Goal: Task Accomplishment & Management: Complete application form

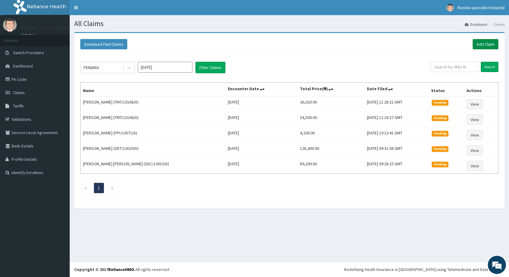
click at [485, 39] on link "Add Claim" at bounding box center [485, 44] width 26 height 10
click at [484, 44] on link "Add Claim" at bounding box center [485, 44] width 26 height 10
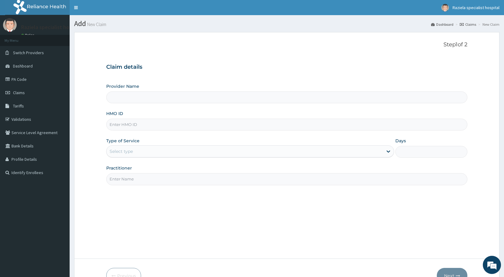
click at [142, 92] on input "Provider Name" at bounding box center [286, 97] width 361 height 12
click at [130, 100] on input "Provider Name" at bounding box center [286, 97] width 361 height 12
click at [130, 101] on input "Provider Name" at bounding box center [286, 97] width 361 height 12
click at [127, 100] on input "Provider Name" at bounding box center [286, 97] width 361 height 12
click at [131, 99] on input "Provider Name" at bounding box center [286, 97] width 361 height 12
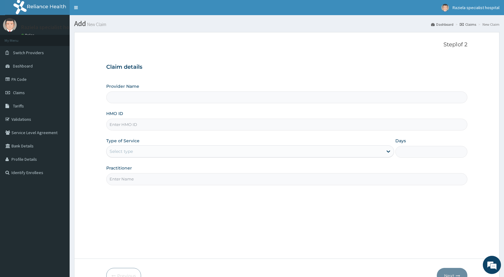
click at [125, 102] on input "Provider Name" at bounding box center [286, 97] width 361 height 12
type input "Raziela Specialist Clinic"
click at [30, 79] on link "PA Code" at bounding box center [35, 79] width 70 height 13
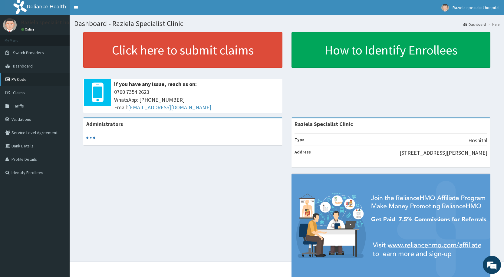
click at [42, 75] on link "PA Code" at bounding box center [35, 79] width 70 height 13
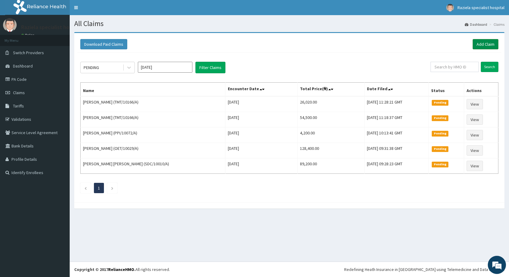
click at [477, 42] on link "Add Claim" at bounding box center [485, 44] width 26 height 10
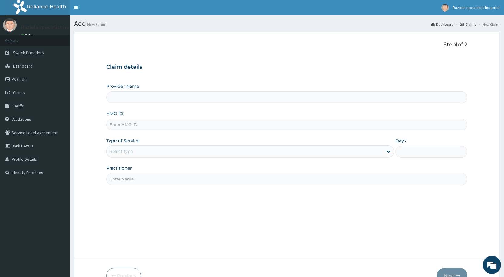
drag, startPoint x: 125, startPoint y: 96, endPoint x: 120, endPoint y: 106, distance: 11.0
click at [125, 97] on input "Provider Name" at bounding box center [286, 97] width 361 height 12
type input "Raziela Specialist Clinic"
click at [123, 103] on input "Raziela Specialist Clinic" at bounding box center [286, 97] width 361 height 12
click at [123, 127] on input "HMO ID" at bounding box center [286, 125] width 361 height 12
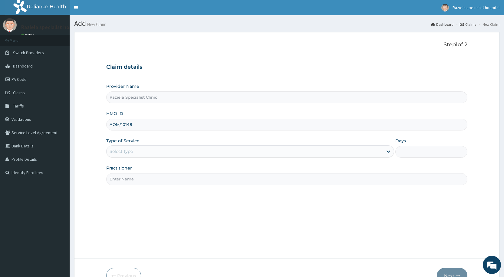
type input "AOM/10148/B"
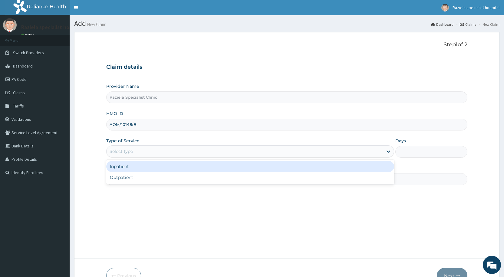
click at [135, 157] on div "Select type" at bounding box center [250, 151] width 288 height 12
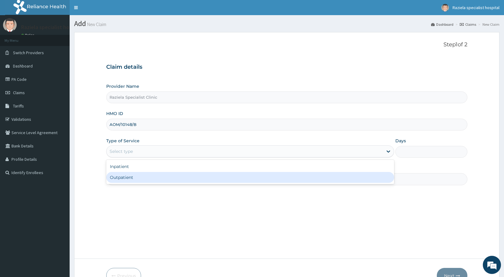
click at [128, 178] on div "Outpatient" at bounding box center [250, 177] width 288 height 11
type input "1"
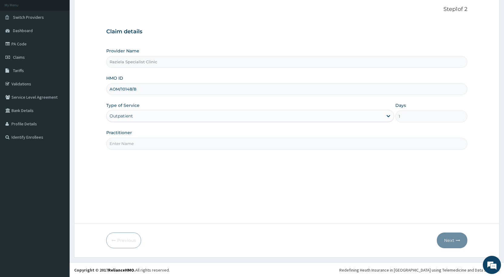
scroll to position [36, 0]
click at [132, 142] on input "Practitioner" at bounding box center [286, 143] width 361 height 12
type input "DR KELLY"
click at [446, 243] on button "Next" at bounding box center [452, 240] width 31 height 16
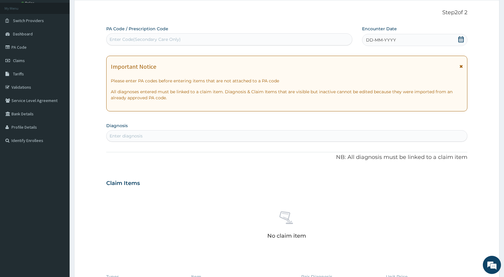
scroll to position [0, 0]
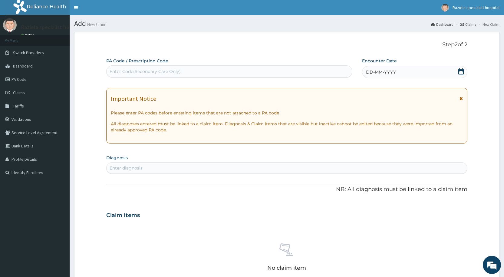
click at [125, 67] on div "Enter Code(Secondary Care Only)" at bounding box center [229, 72] width 245 height 10
click at [461, 70] on icon at bounding box center [461, 71] width 6 height 6
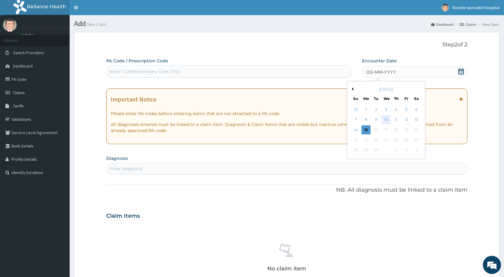
click at [384, 118] on div "10" at bounding box center [386, 119] width 9 height 9
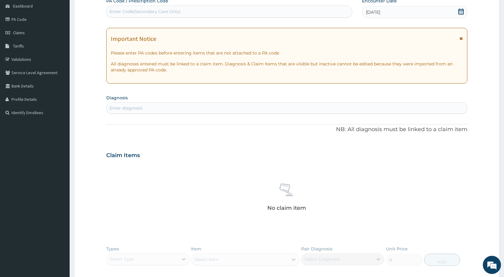
scroll to position [61, 0]
click at [142, 108] on div "Enter diagnosis" at bounding box center [126, 107] width 33 height 6
type input "MALARIA"
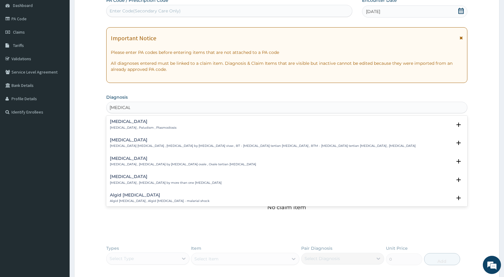
click at [131, 127] on p "Malaria , Paludism , Plasmodiosis" at bounding box center [143, 128] width 67 height 4
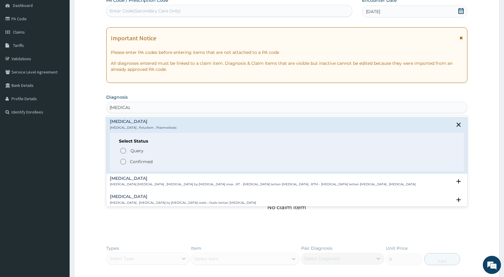
click at [123, 164] on circle "status option filled" at bounding box center [123, 161] width 5 height 5
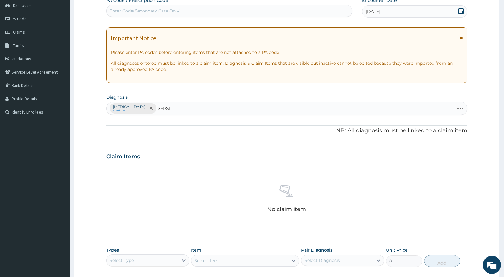
type input "SEPSIS"
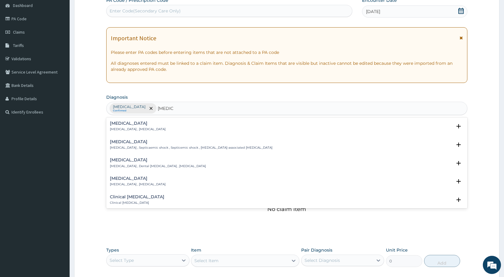
click at [128, 123] on h4 "Sepsis" at bounding box center [138, 123] width 56 height 5
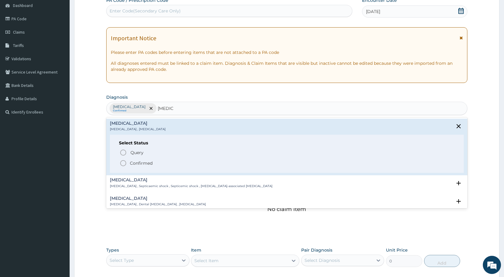
click at [122, 162] on icon "status option filled" at bounding box center [123, 163] width 7 height 7
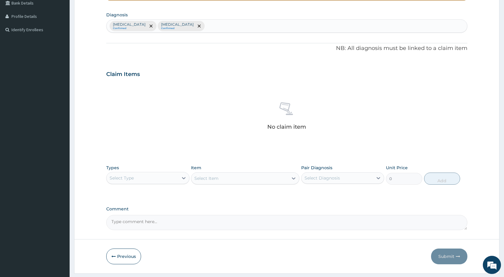
scroll to position [151, 0]
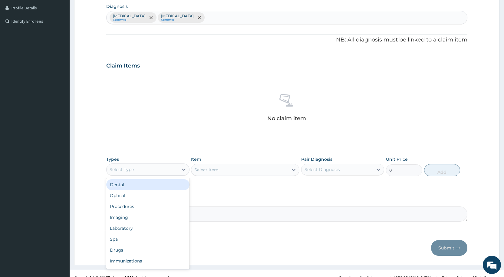
click at [144, 166] on div "Select Type" at bounding box center [142, 170] width 71 height 10
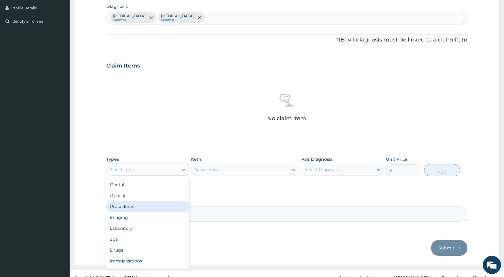
click at [137, 208] on div "Procedures" at bounding box center [147, 206] width 83 height 11
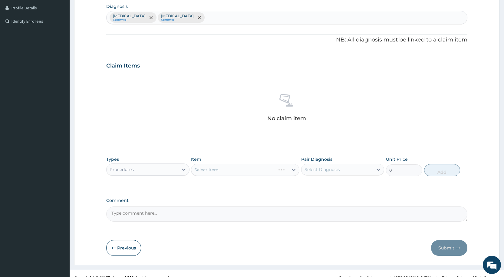
click at [198, 168] on div "Select Item" at bounding box center [245, 170] width 108 height 12
click at [203, 167] on div "Select Item" at bounding box center [245, 170] width 108 height 12
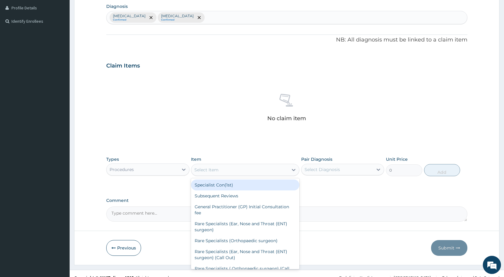
click at [203, 167] on div "Select Item" at bounding box center [206, 170] width 24 height 6
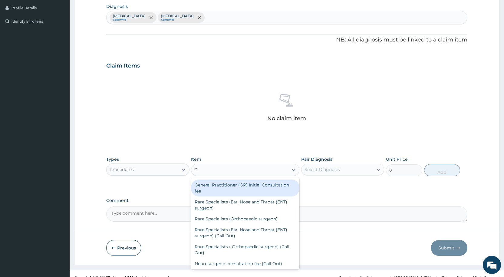
type input "GP"
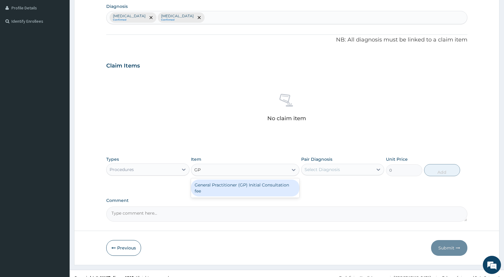
click at [260, 190] on div "General Practitioner (GP) Initial Consultation fee" at bounding box center [245, 188] width 108 height 17
type input "2500"
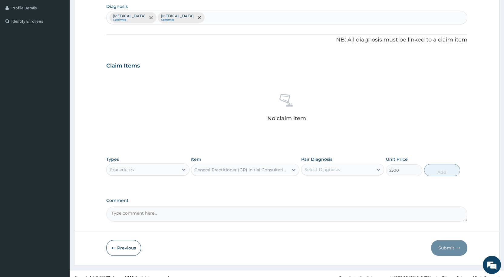
click at [317, 173] on div "Select Diagnosis" at bounding box center [337, 170] width 71 height 10
click at [316, 187] on label "Malaria" at bounding box center [330, 184] width 38 height 6
checkbox input "true"
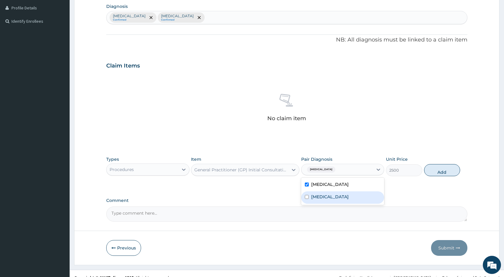
click at [318, 197] on label "Sepsis" at bounding box center [330, 197] width 38 height 6
checkbox input "true"
click at [441, 172] on button "Add" at bounding box center [442, 170] width 36 height 12
type input "0"
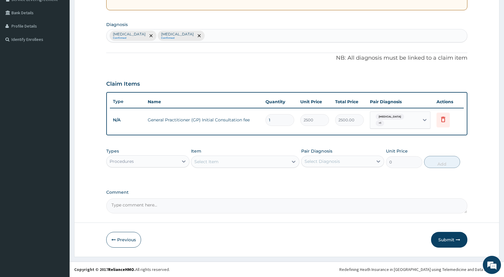
scroll to position [131, 0]
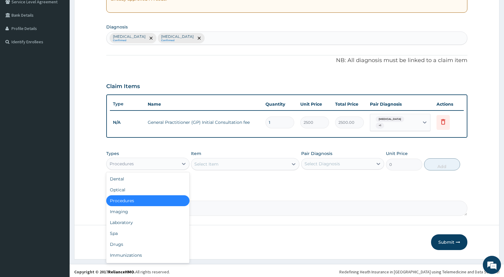
click at [125, 161] on div "Procedures" at bounding box center [122, 164] width 24 height 6
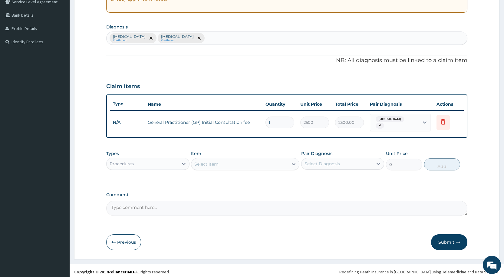
click at [126, 161] on div "Procedures" at bounding box center [122, 164] width 24 height 6
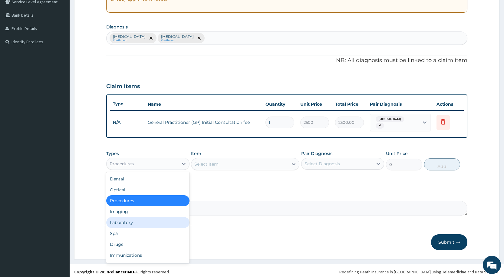
click at [140, 221] on div "Laboratory" at bounding box center [147, 222] width 83 height 11
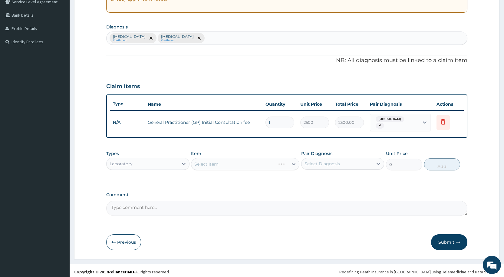
click at [217, 160] on div "Select Item" at bounding box center [245, 164] width 108 height 12
click at [212, 159] on div "Select Item" at bounding box center [245, 164] width 108 height 12
click at [203, 161] on div "Select Item" at bounding box center [206, 164] width 24 height 6
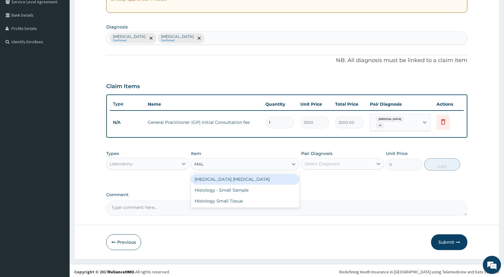
type input "MALA"
click at [237, 175] on div "MALARIA PARASITE" at bounding box center [245, 179] width 108 height 11
type input "1000"
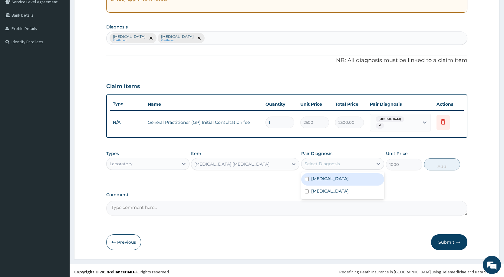
click at [319, 161] on div "Select Diagnosis" at bounding box center [322, 164] width 35 height 6
click at [316, 176] on label "Malaria" at bounding box center [330, 179] width 38 height 6
checkbox input "true"
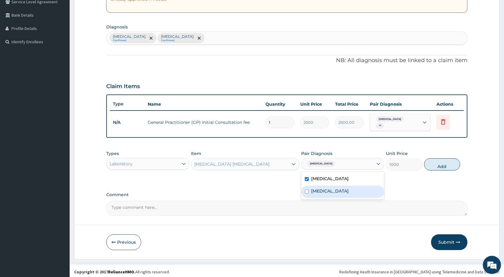
click at [315, 189] on label "Sepsis" at bounding box center [330, 191] width 38 height 6
checkbox input "true"
click at [431, 161] on button "Add" at bounding box center [442, 164] width 36 height 12
type input "0"
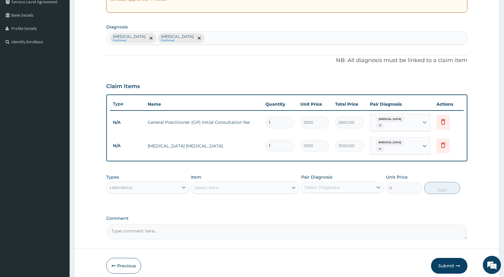
click at [156, 183] on div "Laboratory" at bounding box center [142, 188] width 71 height 10
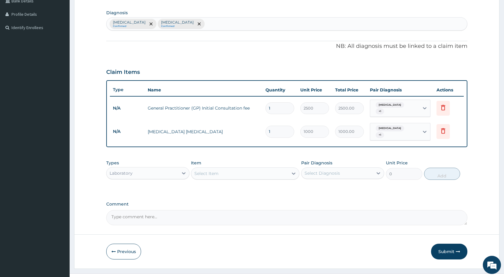
scroll to position [152, 0]
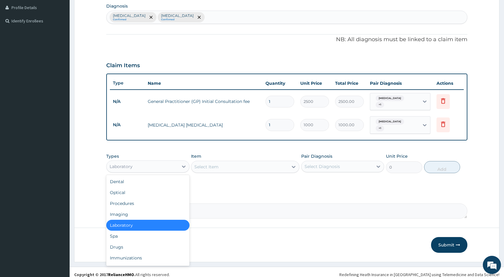
click at [154, 162] on div "Laboratory" at bounding box center [142, 167] width 71 height 10
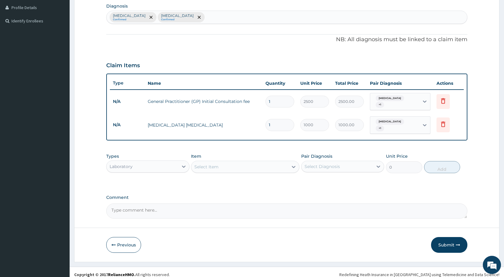
click at [154, 162] on div "Laboratory" at bounding box center [142, 167] width 71 height 10
click at [204, 164] on div "Select Item" at bounding box center [206, 167] width 24 height 6
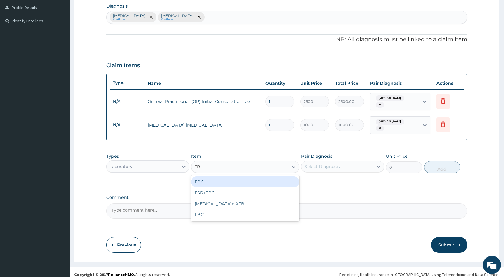
type input "FBC"
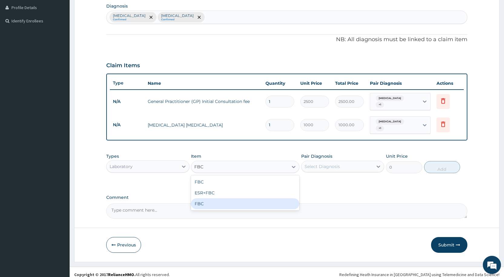
click at [220, 200] on div "FBC" at bounding box center [245, 203] width 108 height 11
type input "4000"
click at [334, 164] on div "Select Diagnosis" at bounding box center [322, 167] width 35 height 6
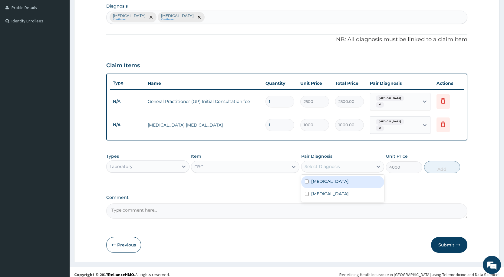
click at [332, 176] on div "Malaria" at bounding box center [342, 182] width 83 height 12
checkbox input "true"
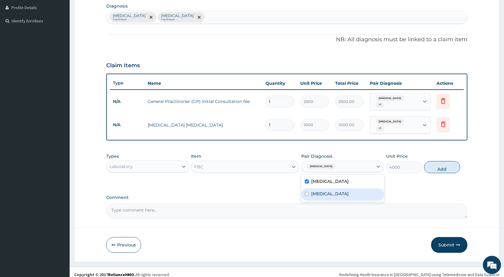
click at [329, 190] on div "Sepsis" at bounding box center [342, 194] width 83 height 12
checkbox input "true"
click at [433, 161] on button "Add" at bounding box center [442, 167] width 36 height 12
type input "0"
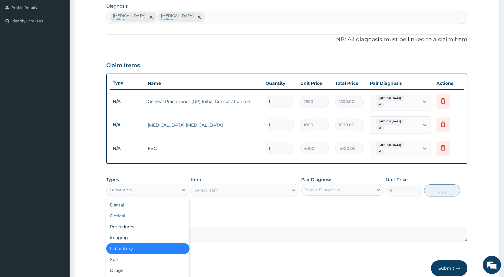
click at [159, 185] on div "Laboratory" at bounding box center [142, 190] width 71 height 10
click at [153, 221] on div "Procedures" at bounding box center [147, 226] width 83 height 11
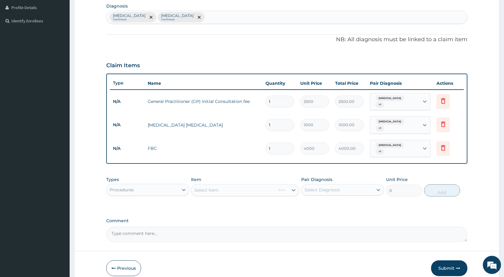
click at [210, 184] on div "Select Item" at bounding box center [245, 190] width 108 height 12
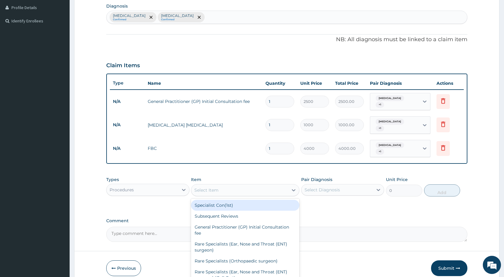
click at [202, 187] on div "Select Item" at bounding box center [206, 190] width 24 height 6
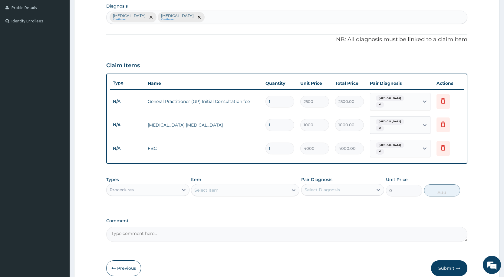
click at [201, 187] on div "Select Item" at bounding box center [206, 190] width 24 height 6
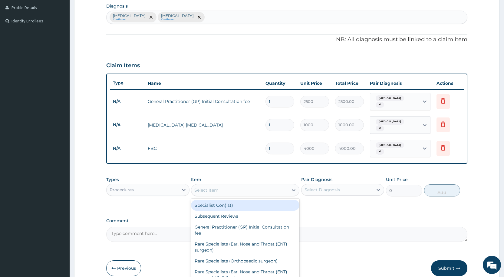
click at [201, 187] on div "Select Item" at bounding box center [206, 190] width 24 height 6
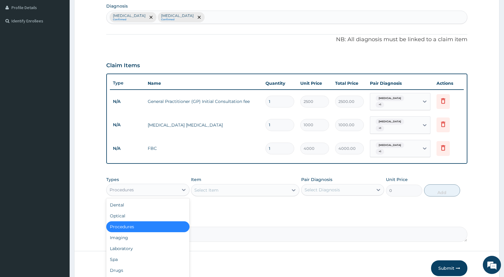
click at [177, 186] on div "Procedures" at bounding box center [142, 190] width 71 height 10
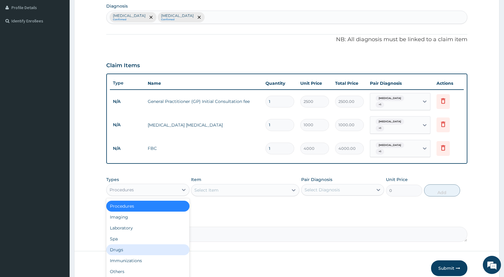
click at [144, 244] on div "Drugs" at bounding box center [147, 249] width 83 height 11
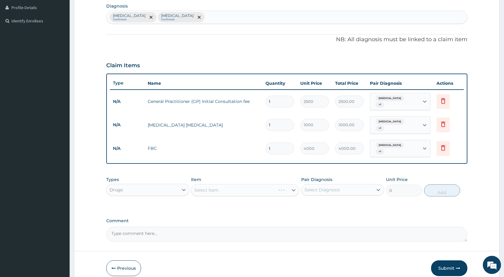
click at [208, 184] on div "Select Item" at bounding box center [245, 190] width 108 height 12
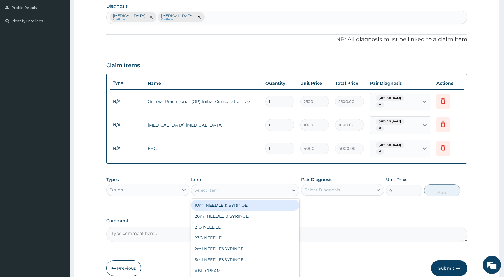
click at [208, 187] on div "Select Item" at bounding box center [206, 190] width 24 height 6
type input "PARACETAMOL"
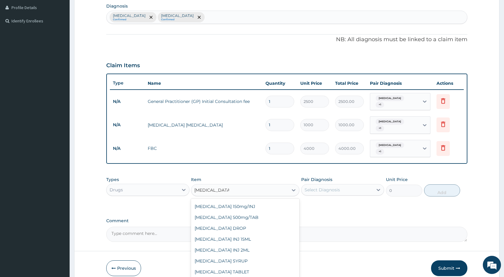
type input "30"
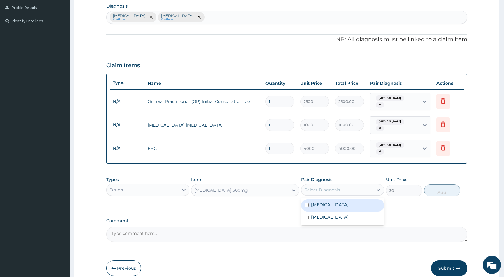
click at [321, 187] on div "Select Diagnosis" at bounding box center [322, 190] width 35 height 6
click at [322, 202] on label "Malaria" at bounding box center [330, 205] width 38 height 6
checkbox input "true"
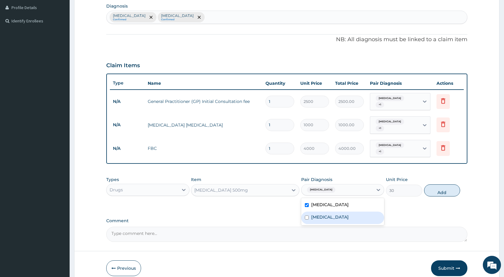
click at [320, 214] on label "Sepsis" at bounding box center [330, 217] width 38 height 6
checkbox input "true"
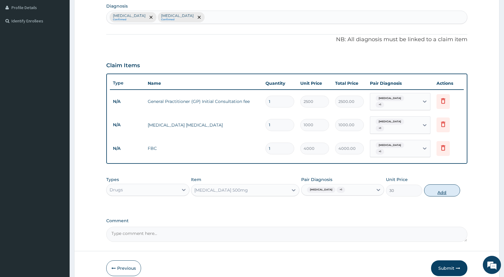
click at [432, 187] on button "Add" at bounding box center [442, 190] width 36 height 12
type input "0"
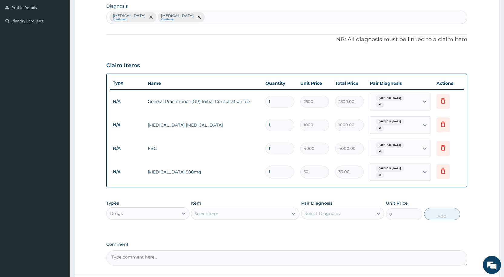
type input "18"
type input "540.00"
type input "18"
click at [165, 209] on div "Drugs" at bounding box center [142, 214] width 71 height 10
click at [137, 245] on div "Procedures" at bounding box center [147, 250] width 83 height 11
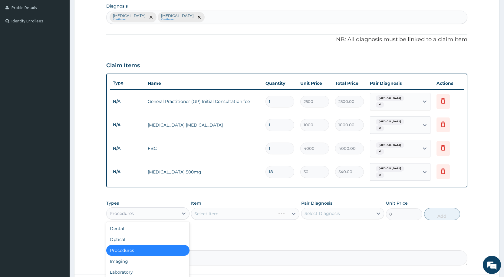
click at [153, 207] on div "Procedures" at bounding box center [147, 213] width 83 height 12
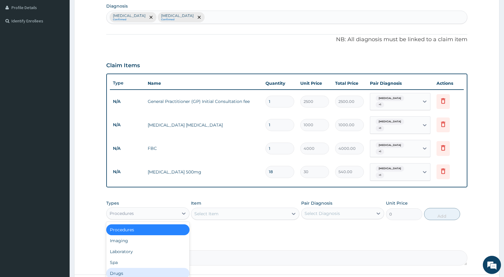
click at [134, 268] on div "Drugs" at bounding box center [147, 273] width 83 height 11
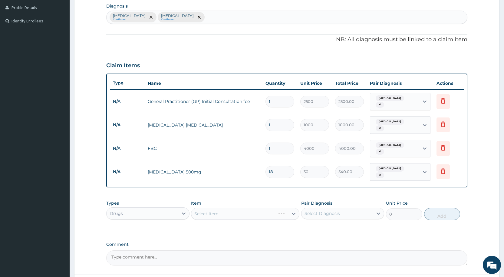
click at [200, 208] on div "Select Item" at bounding box center [245, 214] width 108 height 12
click at [200, 211] on div "Select Item" at bounding box center [206, 214] width 24 height 6
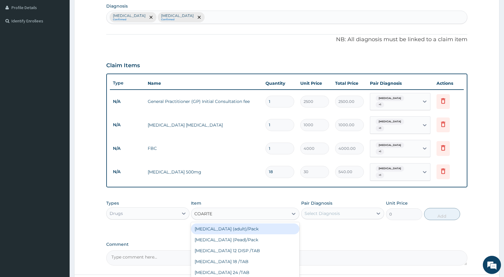
type input "COARTEM"
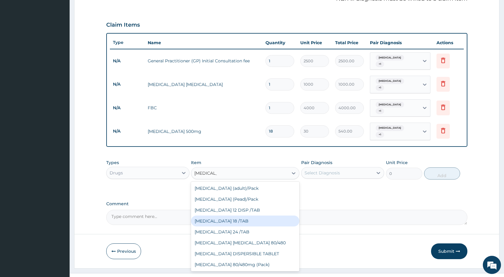
scroll to position [194, 0]
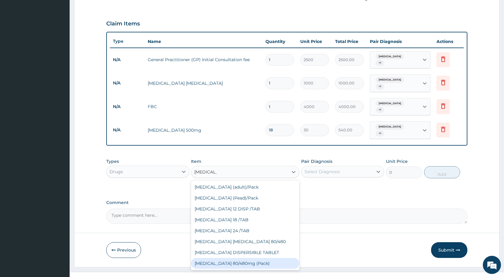
click at [253, 258] on div "COARTEM 80/480mg (Pack)" at bounding box center [245, 263] width 108 height 11
type input "2500"
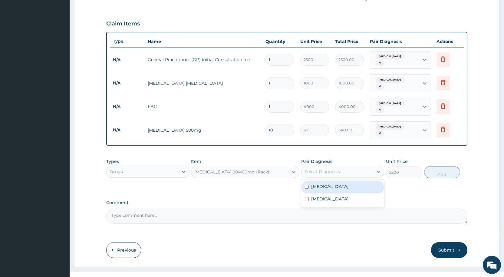
click at [309, 169] on div "Select Diagnosis" at bounding box center [322, 172] width 35 height 6
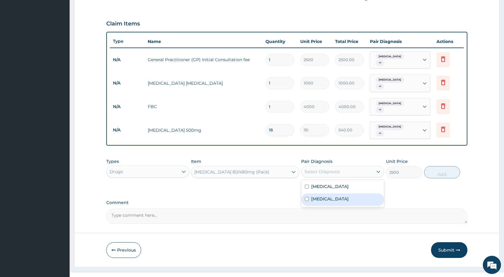
click at [307, 194] on div "Sepsis" at bounding box center [342, 200] width 83 height 12
checkbox input "true"
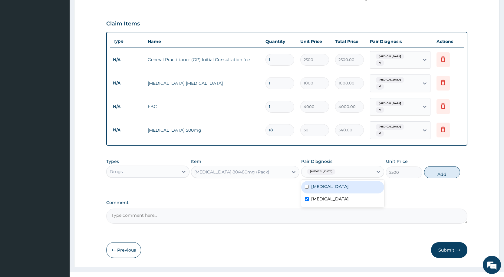
click at [309, 181] on div "Malaria" at bounding box center [342, 187] width 83 height 12
checkbox input "true"
click at [444, 166] on button "Add" at bounding box center [442, 172] width 36 height 12
type input "0"
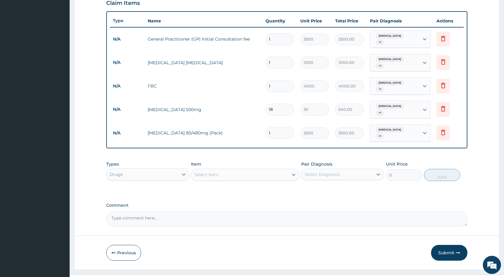
scroll to position [214, 0]
click at [123, 245] on button "Previous" at bounding box center [123, 253] width 35 height 16
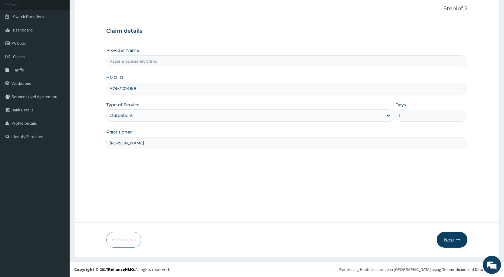
click at [447, 243] on button "Next" at bounding box center [452, 240] width 31 height 16
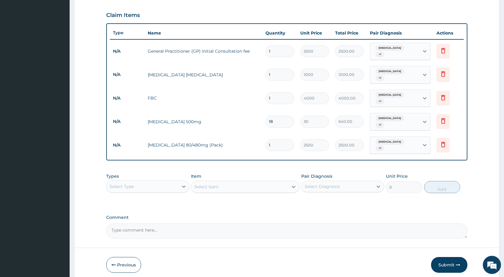
scroll to position [214, 0]
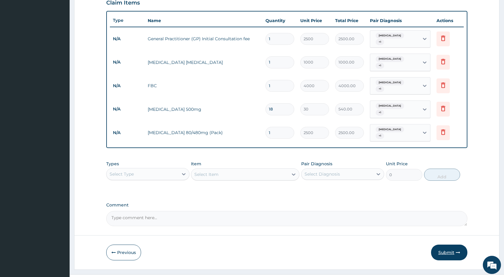
click at [448, 245] on button "Submit" at bounding box center [449, 253] width 36 height 16
